Goal: Information Seeking & Learning: Learn about a topic

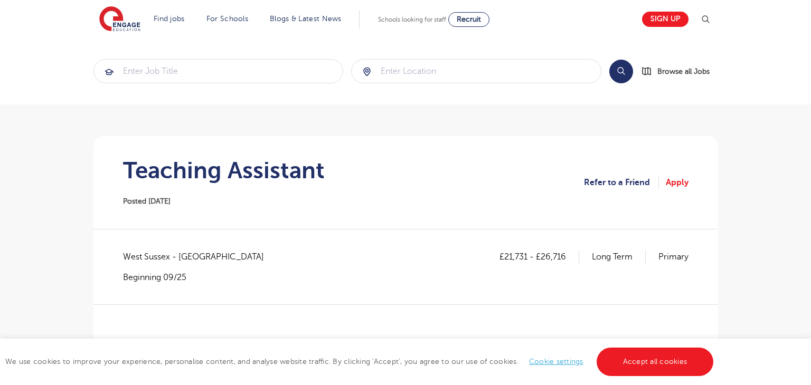
click at [328, 191] on section "Teaching Assistant Posted 10/09/25 Refer to a Friend Apply" at bounding box center [406, 182] width 608 height 93
drag, startPoint x: 124, startPoint y: 257, endPoint x: 232, endPoint y: 261, distance: 108.3
click at [232, 261] on div "£21,731 - £26,716 Long Term Primary West Sussex - Horsham Beginning 09/25" at bounding box center [405, 266] width 565 height 33
copy span "West Sussex - Horsham"
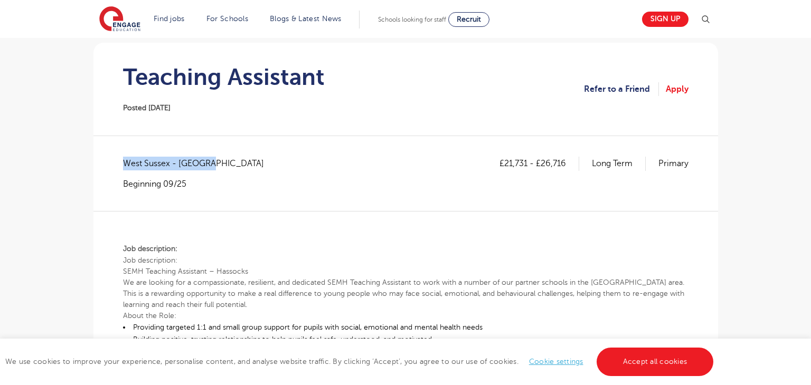
scroll to position [91, 0]
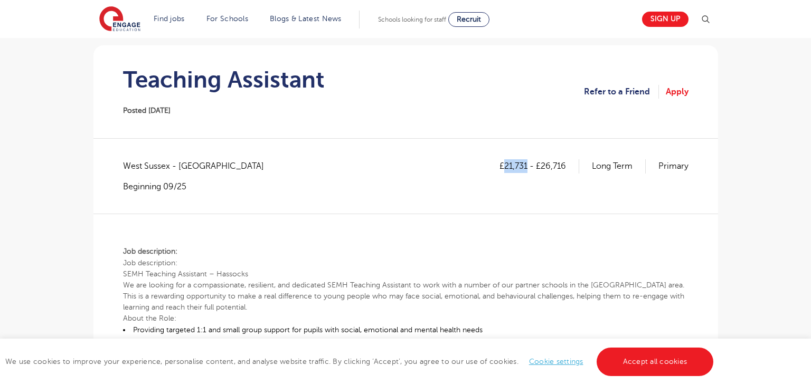
drag, startPoint x: 505, startPoint y: 164, endPoint x: 526, endPoint y: 163, distance: 21.7
click at [526, 163] on p "£21,731 - £26,716" at bounding box center [539, 166] width 80 height 14
copy p "21,731"
drag, startPoint x: 542, startPoint y: 166, endPoint x: 566, endPoint y: 165, distance: 24.3
click at [566, 165] on p "£21,731 - £26,716" at bounding box center [539, 166] width 80 height 14
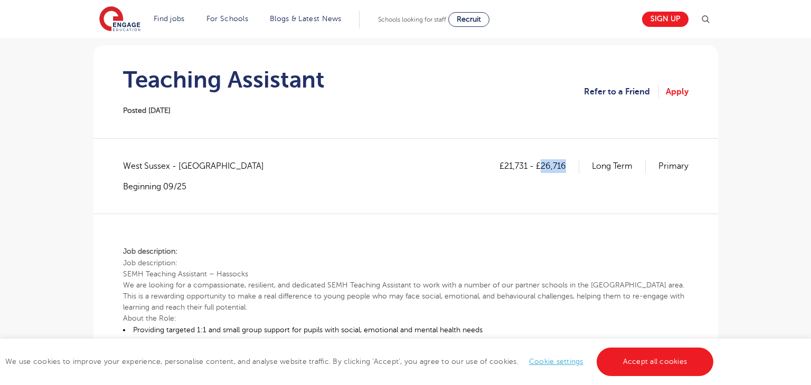
copy p "26,716"
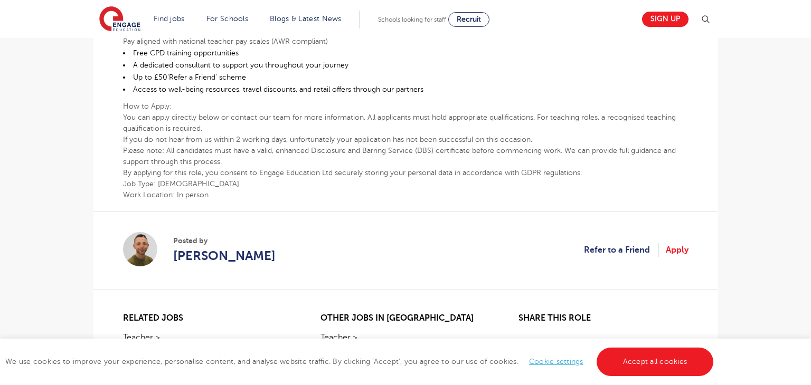
scroll to position [414, 0]
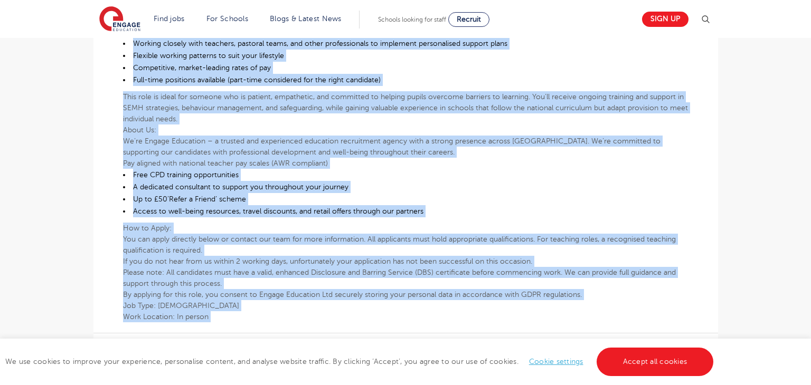
drag, startPoint x: 121, startPoint y: 250, endPoint x: 475, endPoint y: 325, distance: 362.0
click at [475, 325] on div "£21,731 - £26,716 Long Term Primary West Sussex - Horsham Beginning 09/25 Job d…" at bounding box center [406, 127] width 608 height 583
copy div "Job description: Job description: SEMH Teaching Assistant – Hassocks We are loo…"
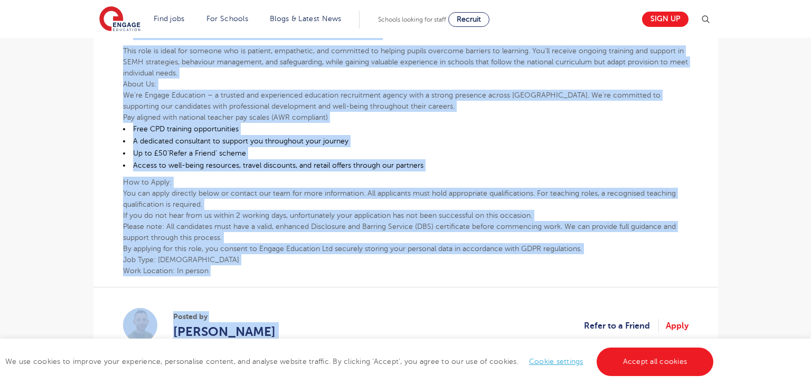
scroll to position [466, 0]
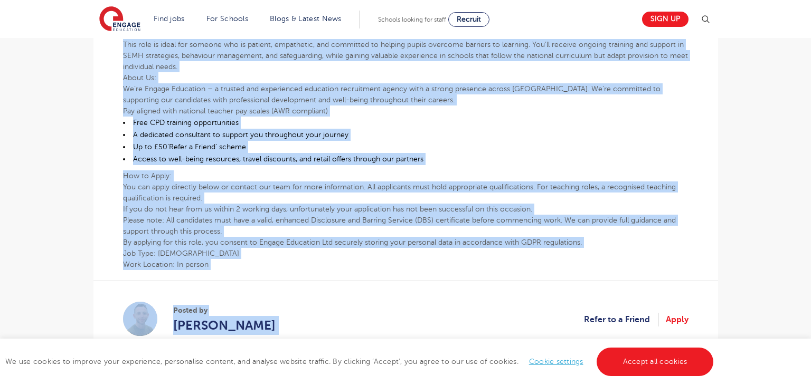
click at [295, 276] on div "£21,731 - £26,716 Long Term Primary West Sussex - Horsham Beginning 09/25 Job d…" at bounding box center [406, 75] width 608 height 583
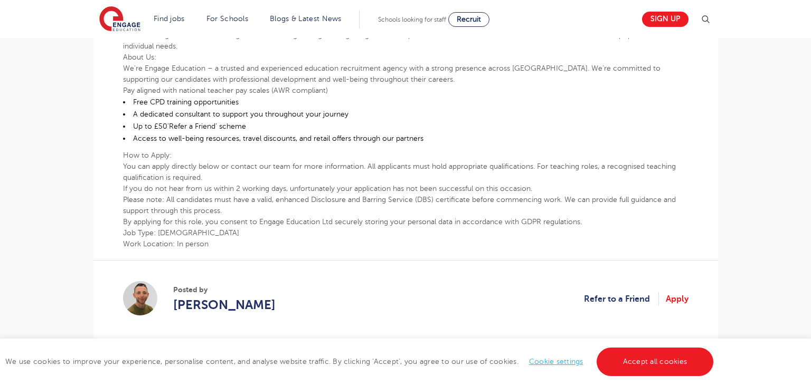
scroll to position [514, 0]
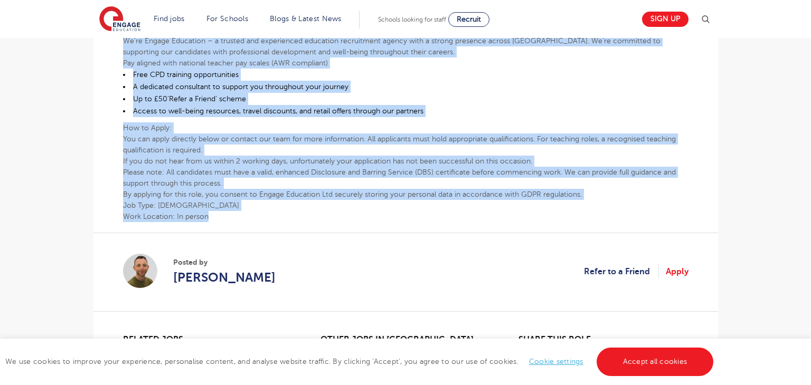
drag, startPoint x: 124, startPoint y: 125, endPoint x: 510, endPoint y: 219, distance: 398.1
click at [510, 219] on div "Job description: Job description: SEMH Teaching Assistant – Hassocks We are loo…" at bounding box center [405, 6] width 565 height 432
copy div "Job description: Job description: SEMH Teaching Assistant – Hassocks We are loo…"
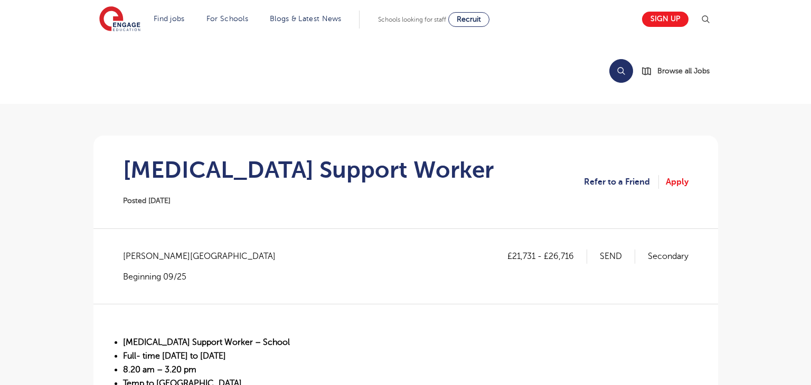
scroll to position [92, 0]
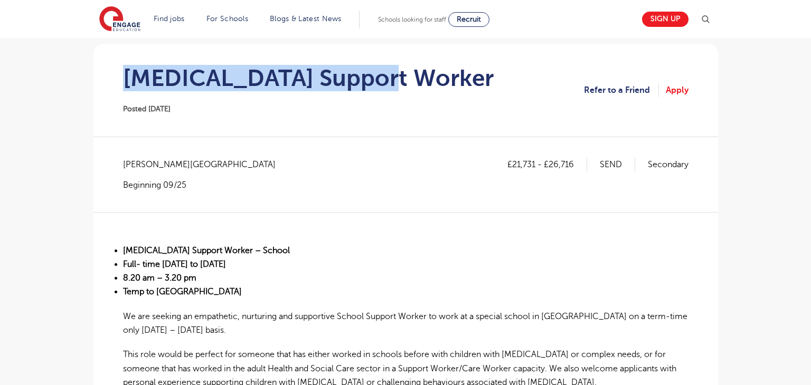
drag, startPoint x: 116, startPoint y: 82, endPoint x: 383, endPoint y: 80, distance: 266.6
click at [383, 80] on section "[MEDICAL_DATA] Support Worker Posted [DATE] Refer to a Friend Apply" at bounding box center [406, 90] width 608 height 93
copy h1 "[MEDICAL_DATA] Support Worker"
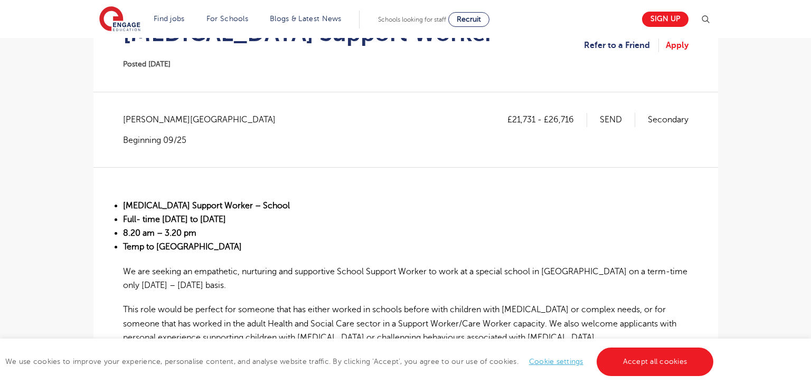
click at [371, 231] on li "8.20 am – 3.20 pm" at bounding box center [405, 233] width 565 height 14
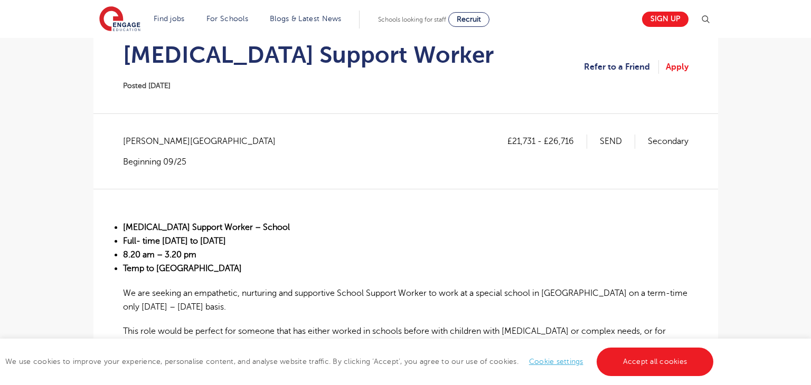
scroll to position [112, 0]
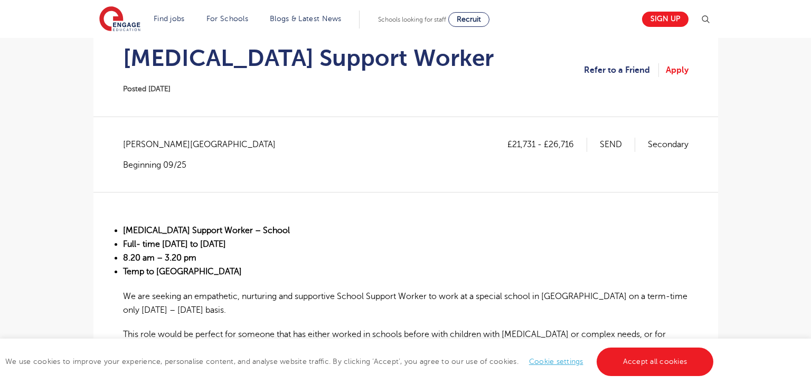
click at [515, 146] on p "£21,731 - £26,716" at bounding box center [547, 145] width 80 height 14
drag, startPoint x: 511, startPoint y: 145, endPoint x: 534, endPoint y: 140, distance: 23.7
click at [534, 140] on p "£21,731 - £26,716" at bounding box center [547, 145] width 80 height 14
copy p "21,731"
drag, startPoint x: 549, startPoint y: 143, endPoint x: 582, endPoint y: 140, distance: 33.3
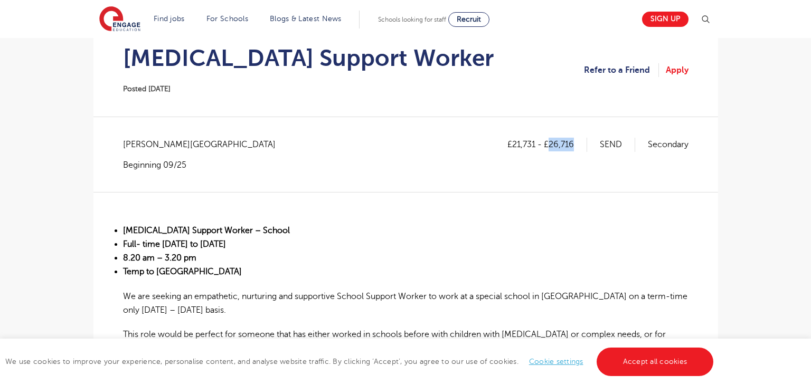
click at [582, 140] on p "£21,731 - £26,716" at bounding box center [547, 145] width 80 height 14
copy p "26,716"
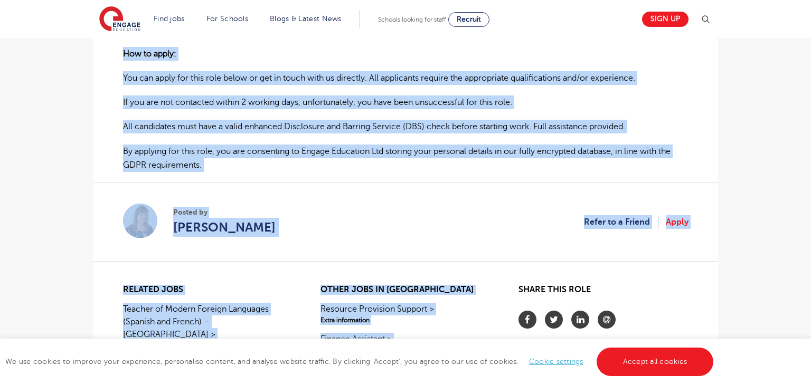
scroll to position [809, 0]
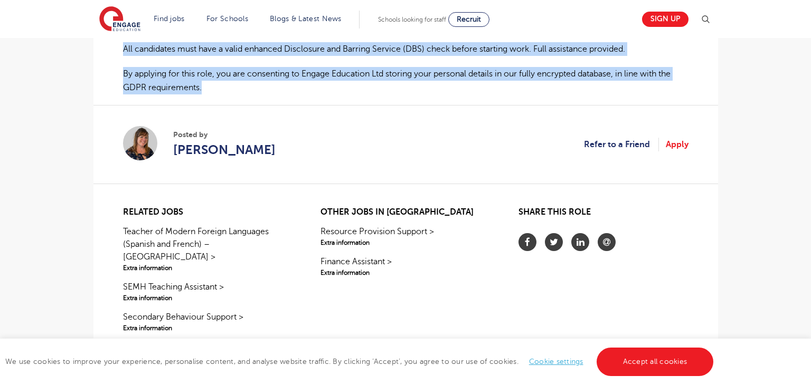
drag, startPoint x: 118, startPoint y: 229, endPoint x: 557, endPoint y: 83, distance: 462.8
copy div "Autism Support Worker – School Full- time Monday to Friday 8.20 am – 3.20 pm Te…"
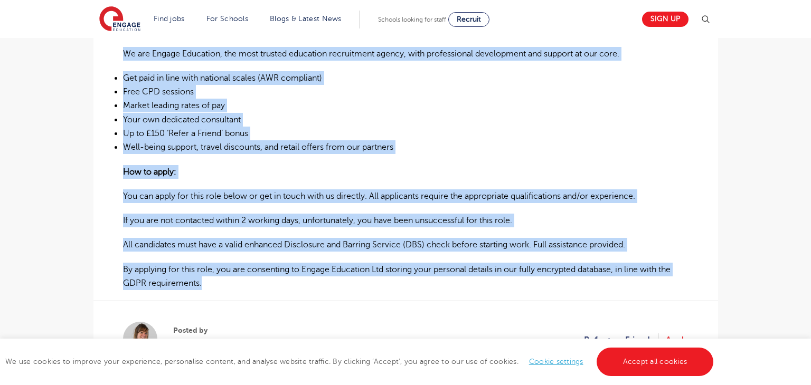
scroll to position [612, 0]
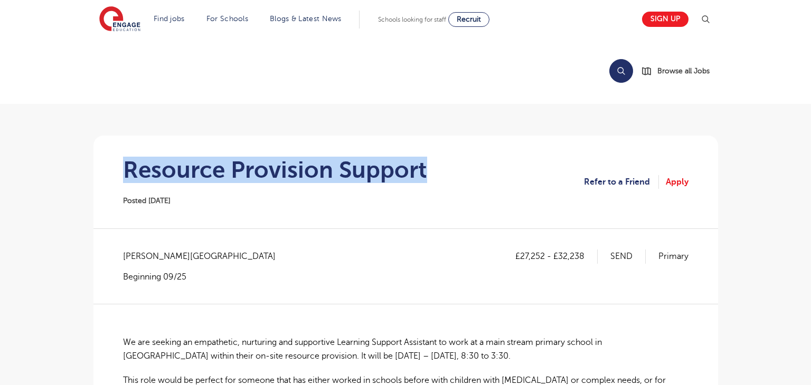
drag, startPoint x: 128, startPoint y: 169, endPoint x: 459, endPoint y: 179, distance: 331.1
click at [459, 179] on section "Resource Provision Support Posted 10/09/25 Refer to a Friend Apply" at bounding box center [406, 182] width 608 height 93
copy h1 "Resource Provision Support"
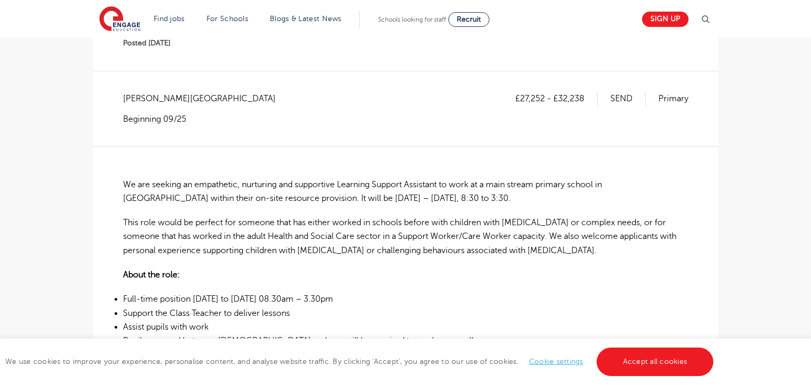
scroll to position [160, 0]
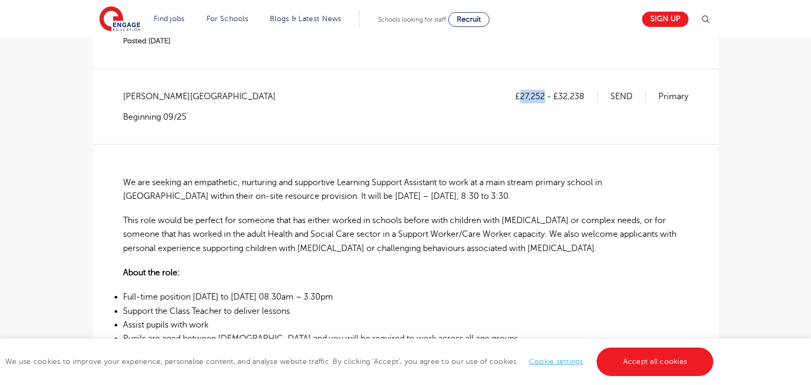
drag, startPoint x: 522, startPoint y: 96, endPoint x: 545, endPoint y: 96, distance: 22.7
click at [545, 96] on p "£27,252 - £32,238" at bounding box center [556, 97] width 82 height 14
copy p "27,252"
drag, startPoint x: 561, startPoint y: 95, endPoint x: 584, endPoint y: 90, distance: 24.2
click at [584, 90] on p "£27,252 - £32,238" at bounding box center [556, 97] width 82 height 14
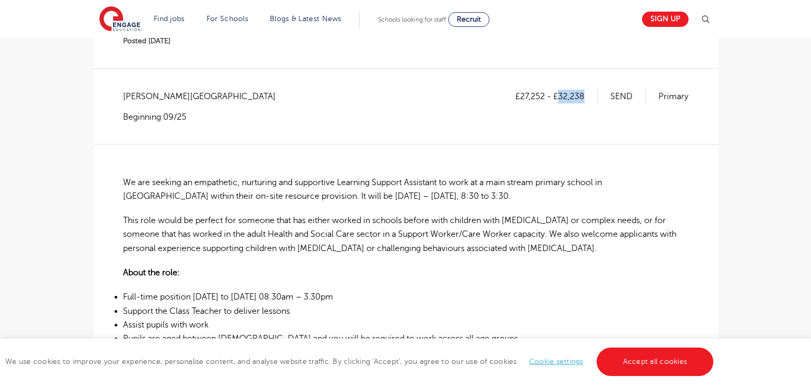
copy p "32,238"
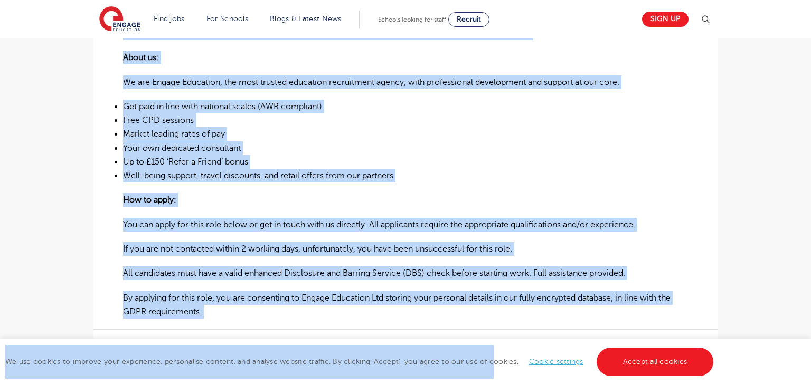
scroll to position [528, 0]
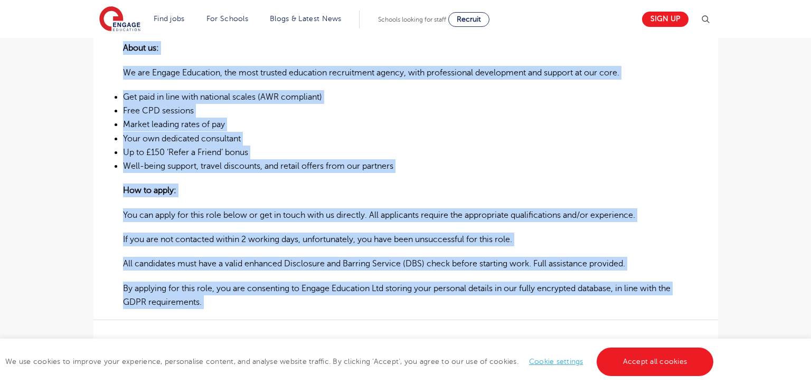
drag, startPoint x: 123, startPoint y: 176, endPoint x: 482, endPoint y: 320, distance: 387.3
click at [482, 320] on div "£27,252 - £32,238 SEND Primary Bradford - Bradford Beginning 09/25 We are seeki…" at bounding box center [406, 64] width 608 height 684
copy div "We are seeking an empathetic, nurturing and supportive Learning Support Assista…"
click at [609, 111] on li "Free CPD sessions" at bounding box center [405, 111] width 565 height 14
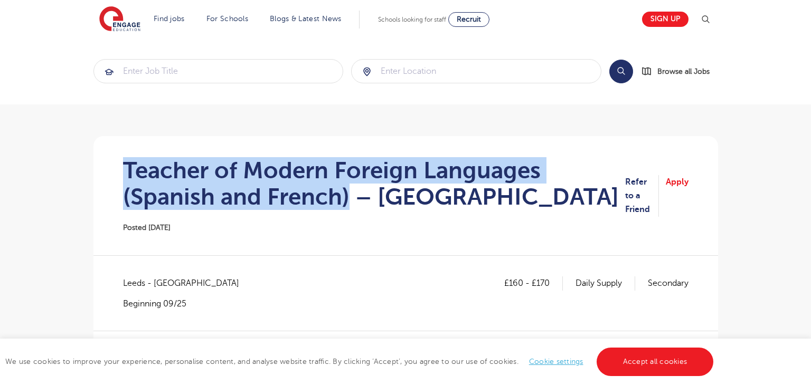
drag, startPoint x: 119, startPoint y: 173, endPoint x: 346, endPoint y: 204, distance: 228.6
click at [346, 204] on section "Teacher of Modern Foreign Languages (Spanish and French) – Leeds Posted 10/09/2…" at bounding box center [406, 195] width 608 height 119
copy h1 "Teacher of Modern Foreign Languages (Spanish and French)"
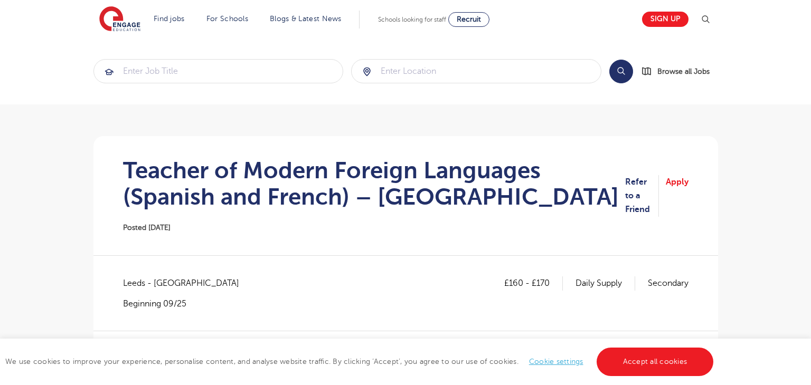
click at [275, 254] on section "Teacher of Modern Foreign Languages (Spanish and French) – Leeds Posted 10/09/2…" at bounding box center [406, 195] width 608 height 119
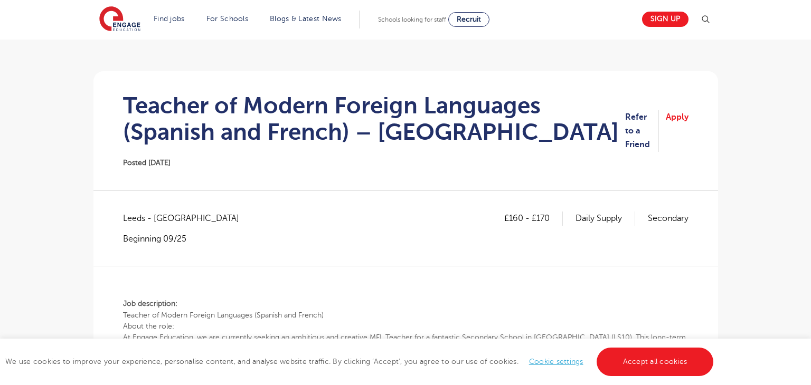
scroll to position [87, 0]
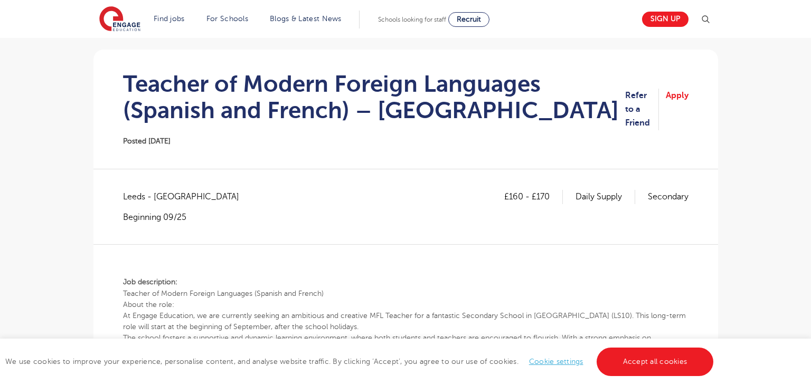
click at [124, 196] on span "Leeds - Leeds" at bounding box center [186, 197] width 127 height 14
click at [125, 196] on span "Leeds - Leeds" at bounding box center [186, 197] width 127 height 14
copy span "Leeds"
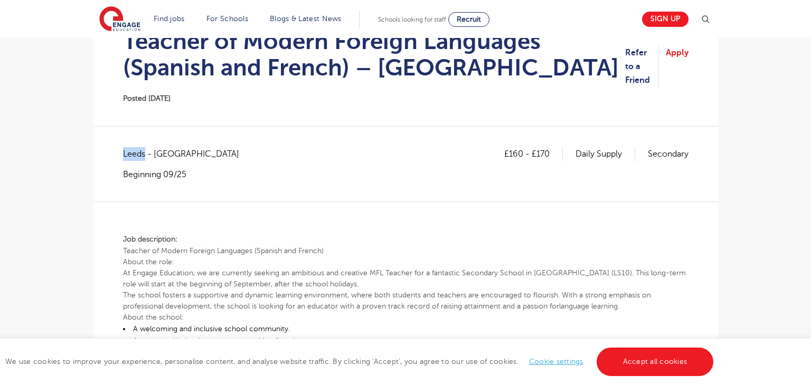
scroll to position [125, 0]
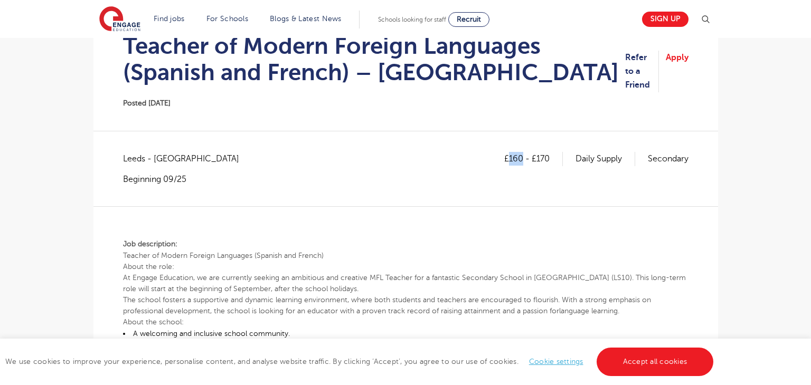
drag, startPoint x: 507, startPoint y: 158, endPoint x: 521, endPoint y: 159, distance: 13.7
click at [521, 159] on p "£160 - £170" at bounding box center [533, 159] width 59 height 14
copy p "160"
drag, startPoint x: 534, startPoint y: 158, endPoint x: 552, endPoint y: 161, distance: 18.7
click at [552, 161] on p "£160 - £170" at bounding box center [533, 159] width 59 height 14
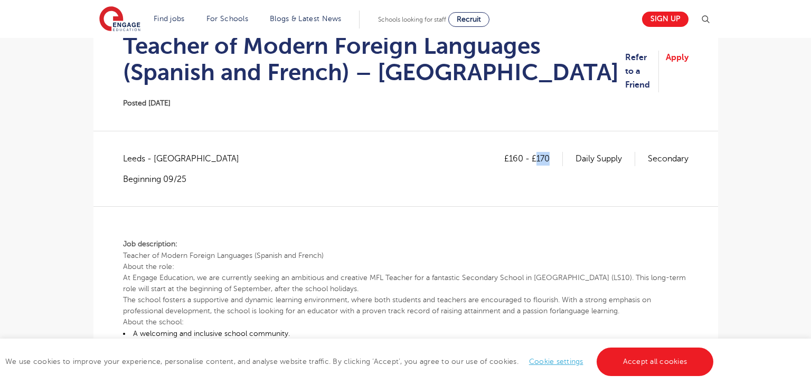
copy p "170"
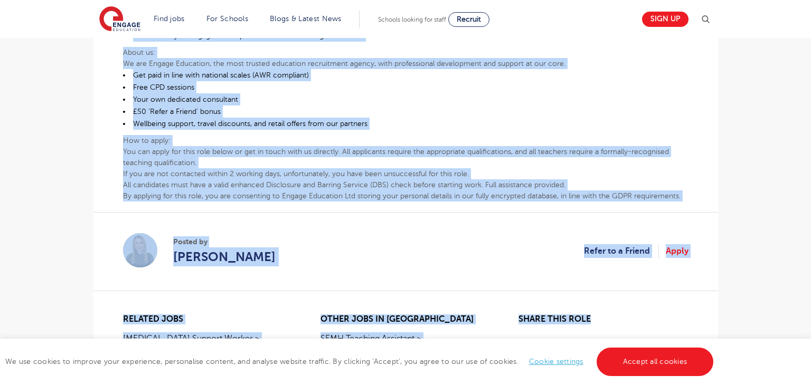
scroll to position [616, 0]
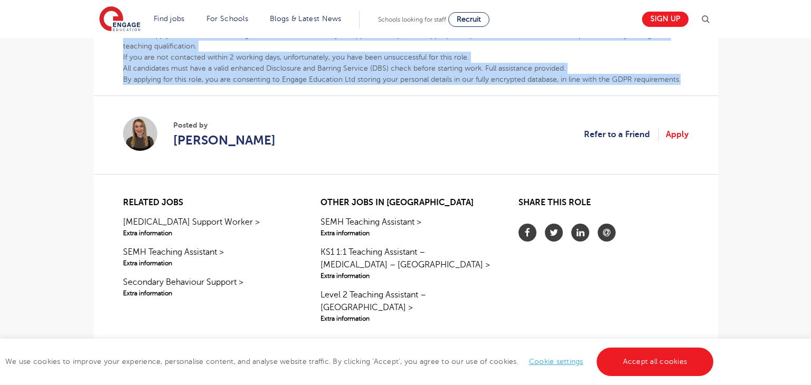
drag, startPoint x: 123, startPoint y: 244, endPoint x: 691, endPoint y: 80, distance: 591.5
copy div "Job description: Teacher of Modern Foreign Languages (Spanish and French) About…"
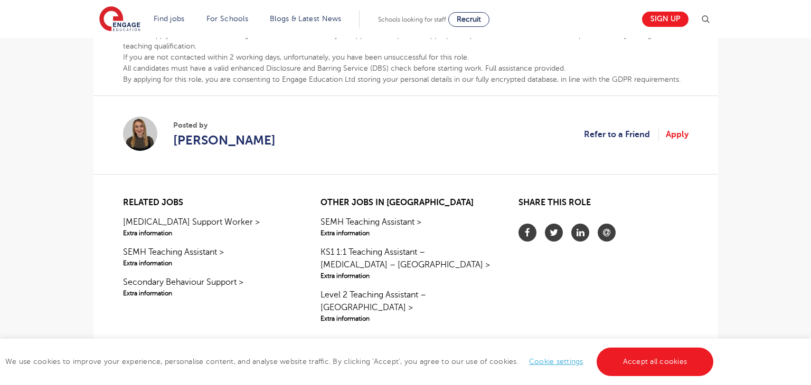
click at [486, 137] on section "Posted by Layla McCosker Refer to a Friend Apply" at bounding box center [405, 135] width 565 height 79
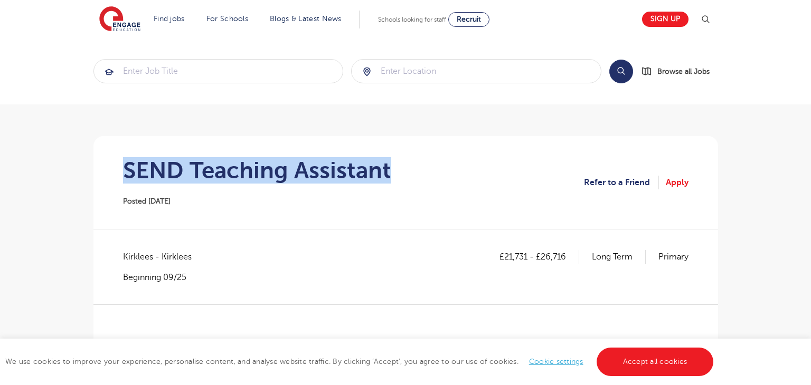
drag, startPoint x: 129, startPoint y: 166, endPoint x: 401, endPoint y: 179, distance: 272.2
click at [401, 179] on section "SEND Teaching Assistant Posted [DATE] Refer to a Friend Apply" at bounding box center [406, 182] width 608 height 93
copy h1 "SEND Teaching Assistant"
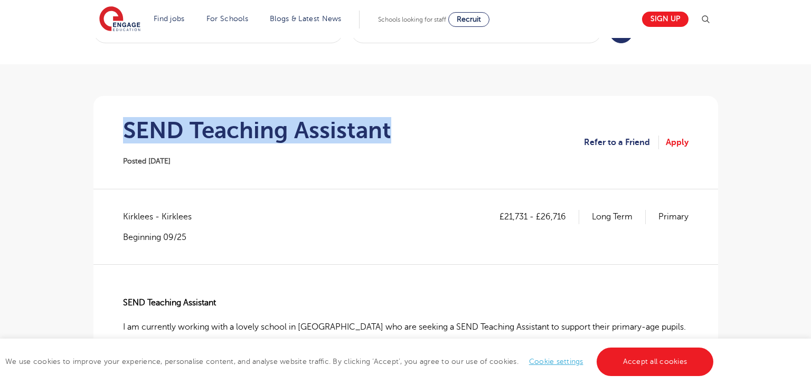
scroll to position [43, 0]
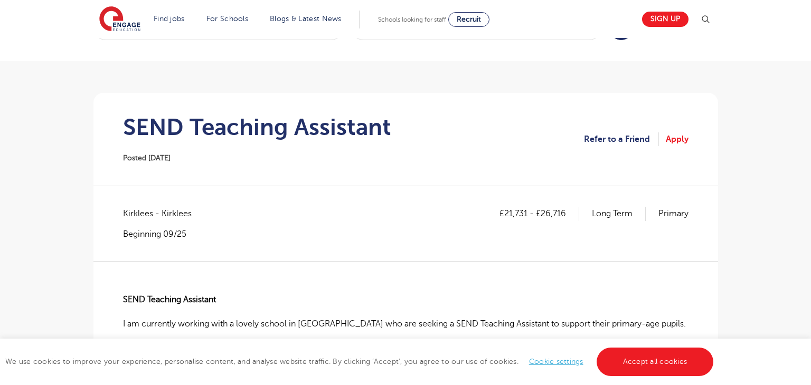
click at [140, 214] on span "Kirklees - Kirklees" at bounding box center [162, 214] width 79 height 14
copy span "Kirklees"
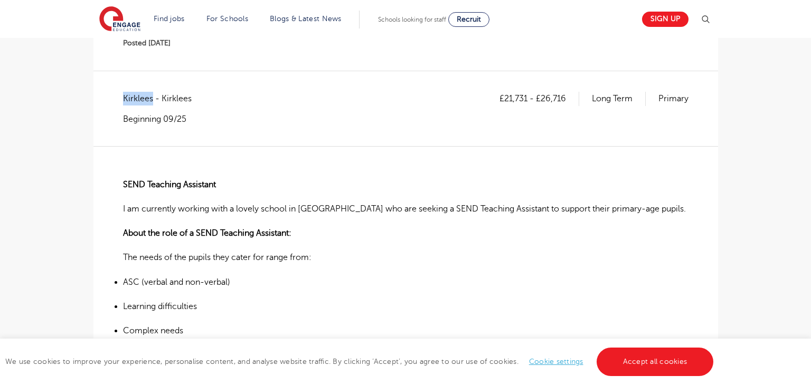
scroll to position [160, 0]
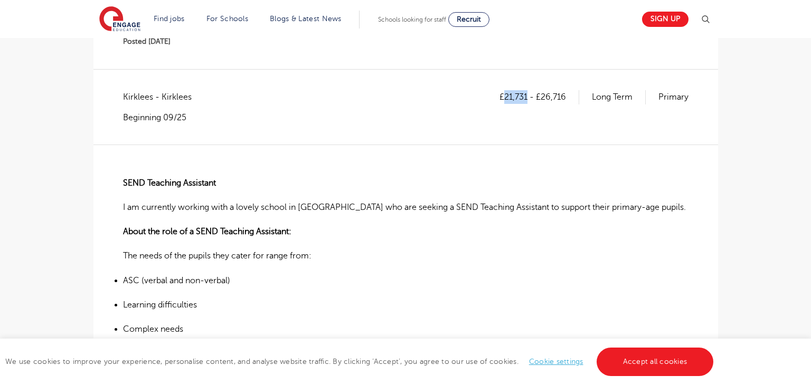
drag, startPoint x: 502, startPoint y: 97, endPoint x: 525, endPoint y: 92, distance: 23.3
click at [525, 92] on p "£21,731 - £26,716" at bounding box center [539, 97] width 80 height 14
copy p "21,731"
drag, startPoint x: 540, startPoint y: 96, endPoint x: 567, endPoint y: 96, distance: 26.4
click at [567, 96] on p "£21,731 - £26,716" at bounding box center [539, 97] width 80 height 14
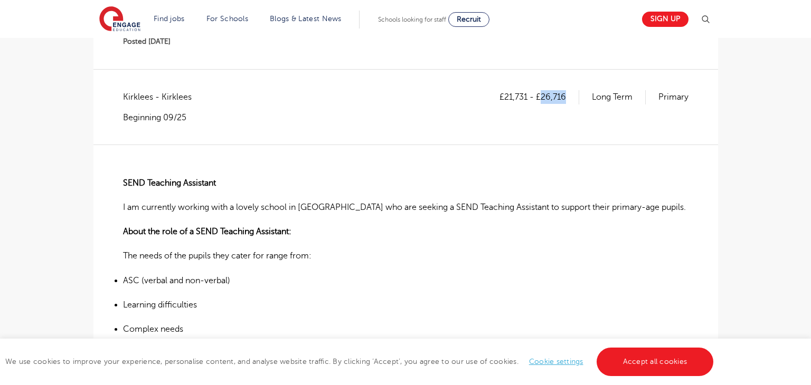
copy p "26,716"
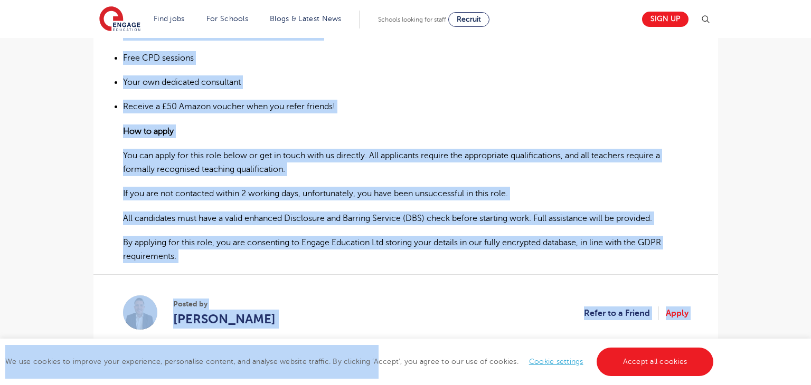
scroll to position [614, 0]
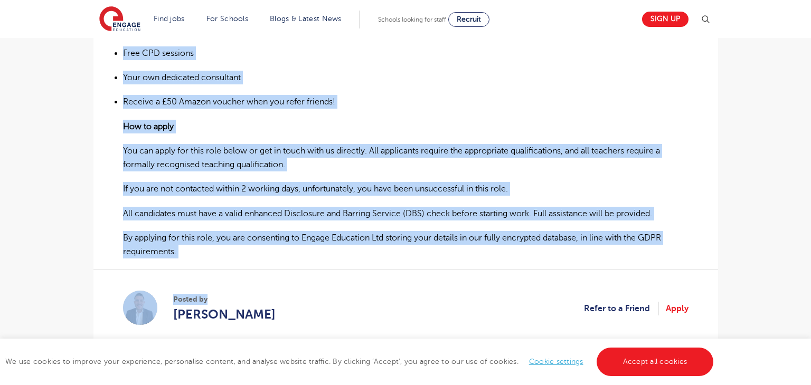
drag, startPoint x: 124, startPoint y: 181, endPoint x: 342, endPoint y: 265, distance: 234.5
copy div "SEND Teaching Assistant I am currently working with a lovely school in Huddersf…"
click at [571, 80] on p "Your own dedicated consultant" at bounding box center [405, 78] width 565 height 14
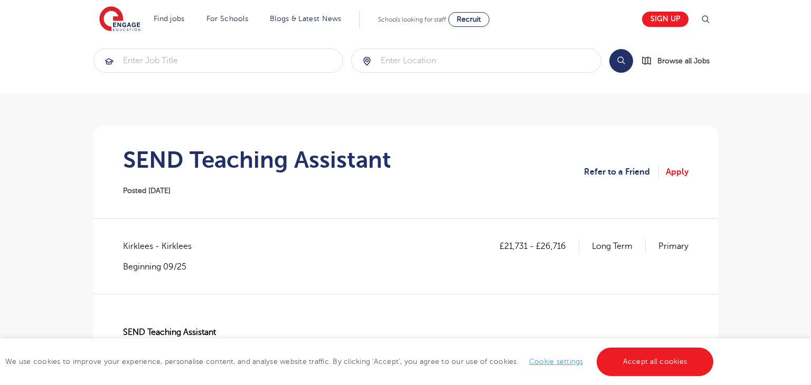
scroll to position [62, 0]
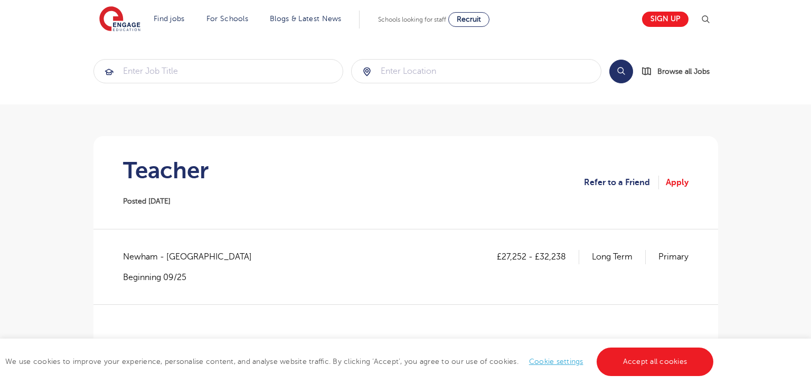
click at [153, 176] on h1 "Teacher" at bounding box center [166, 170] width 86 height 26
copy h1 "Teacher"
click at [132, 250] on span "Newham - [GEOGRAPHIC_DATA]" at bounding box center [192, 257] width 139 height 14
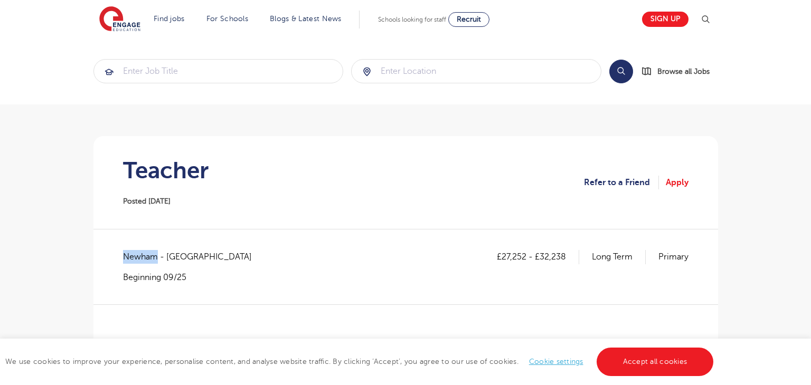
copy span "Newham"
drag, startPoint x: 502, startPoint y: 253, endPoint x: 524, endPoint y: 252, distance: 21.7
click at [524, 252] on p "£27,252 - £32,238" at bounding box center [538, 257] width 82 height 14
copy p "27,252"
drag, startPoint x: 541, startPoint y: 257, endPoint x: 571, endPoint y: 260, distance: 29.7
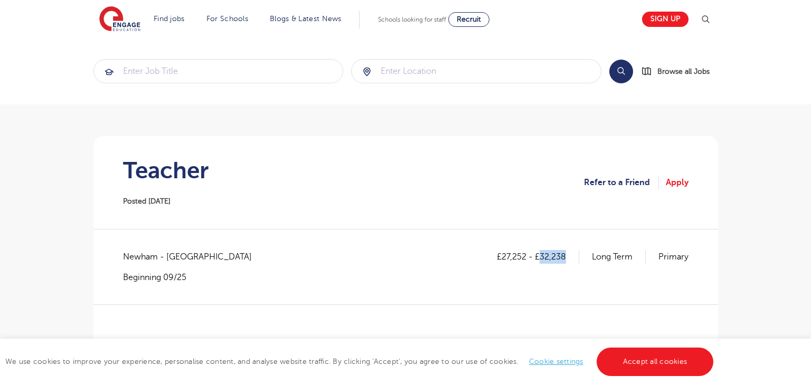
click at [571, 260] on p "£27,252 - £32,238" at bounding box center [538, 257] width 82 height 14
copy p "32,238"
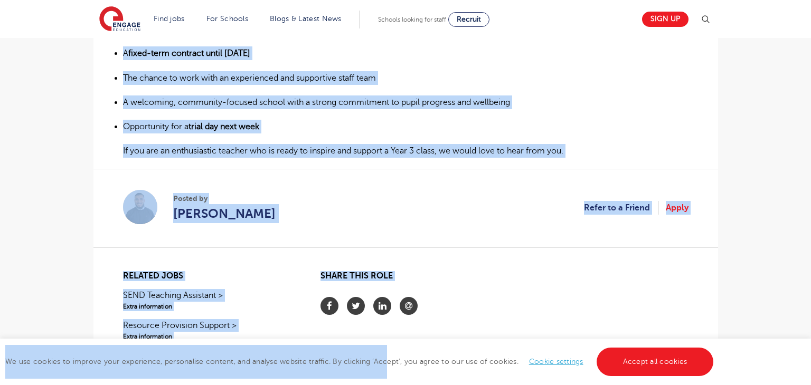
scroll to position [497, 0]
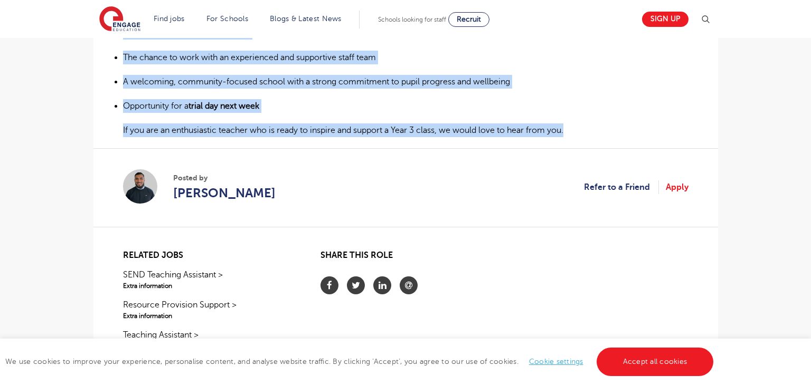
drag, startPoint x: 122, startPoint y: 110, endPoint x: 614, endPoint y: 124, distance: 491.6
copy div "We are seeking a motivated and enthusiastic Year 3 Teacher to join a supportive…"
